Goal: Task Accomplishment & Management: Manage account settings

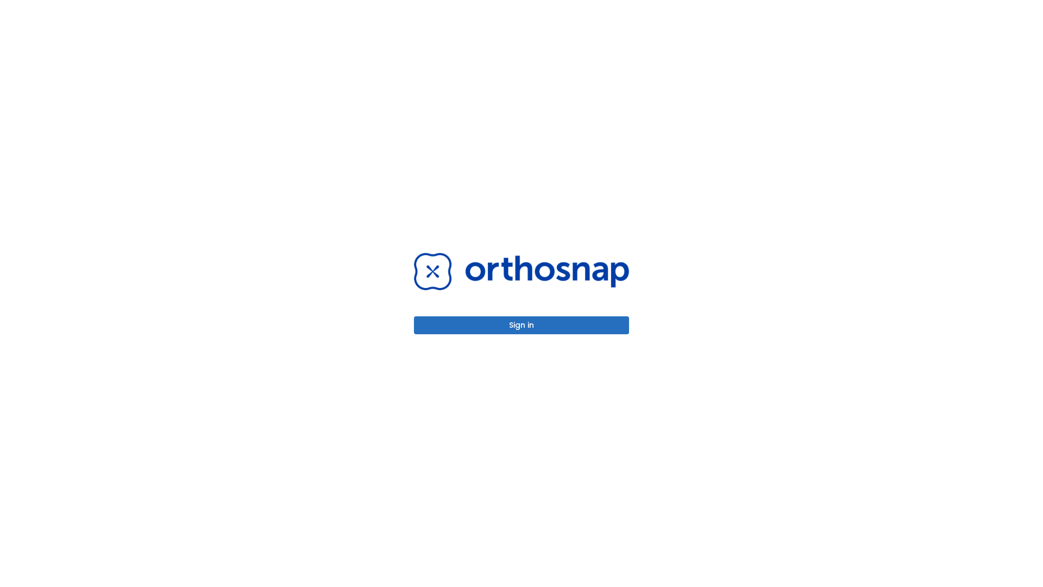
click at [522, 325] on button "Sign in" at bounding box center [521, 325] width 215 height 18
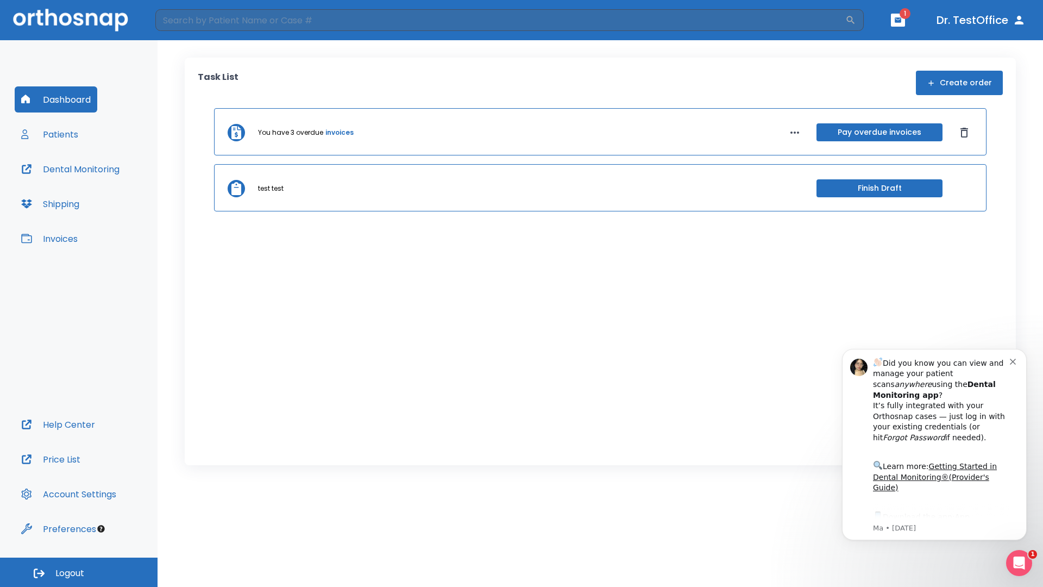
click at [79, 572] on span "Logout" at bounding box center [69, 573] width 29 height 12
